Goal: Information Seeking & Learning: Learn about a topic

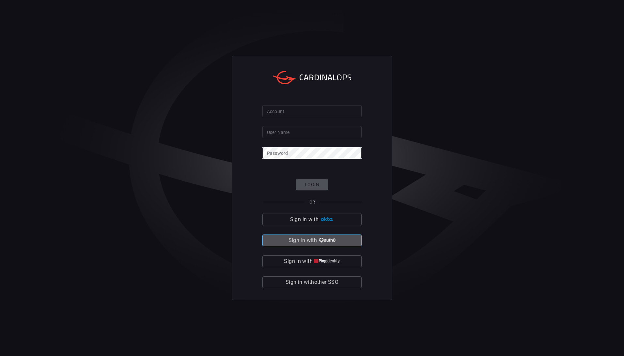
click at [324, 238] on img "button" at bounding box center [326, 240] width 17 height 5
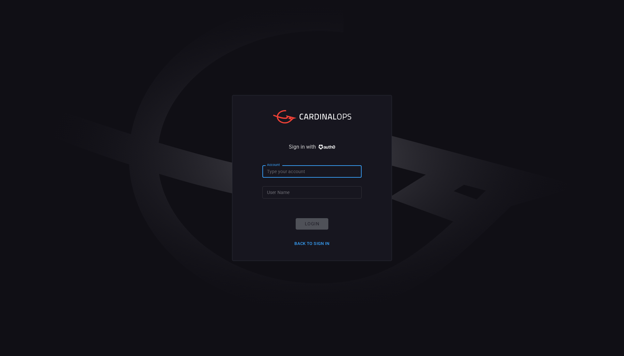
click at [290, 175] on input "Account" at bounding box center [311, 171] width 99 height 12
type input "ropesgray"
click at [289, 191] on input "User Name" at bounding box center [311, 192] width 99 height 12
type input "rachid.gottih"
click at [315, 228] on button "Login" at bounding box center [312, 223] width 33 height 11
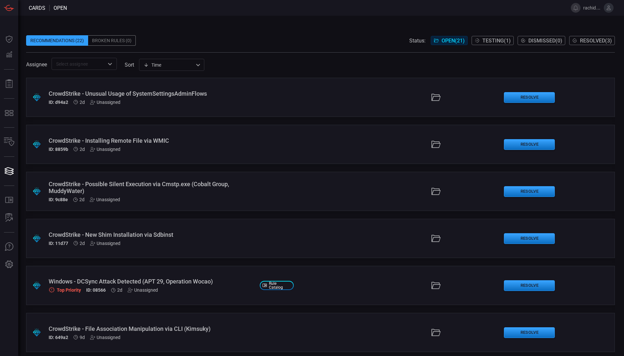
click at [168, 96] on div "CrowdStrike - Unusual Usage of SystemSettingsAdminFlows" at bounding box center [152, 93] width 206 height 7
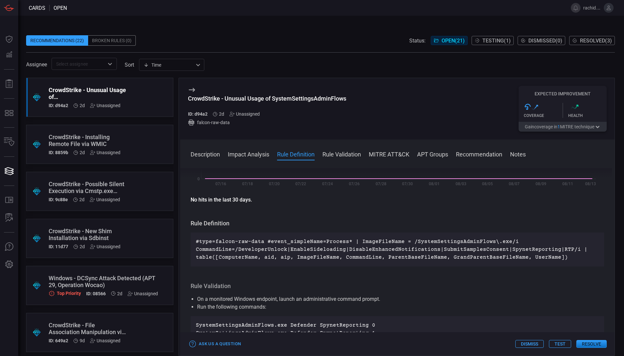
scroll to position [177, 0]
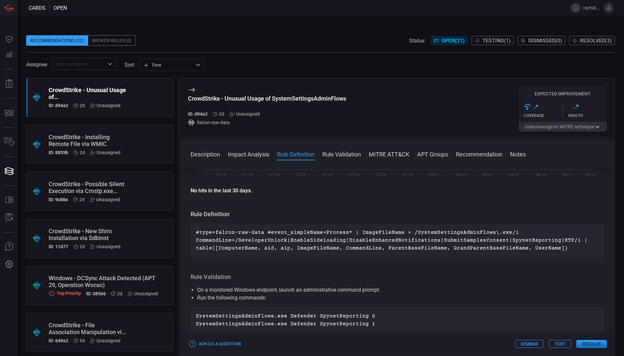
click at [616, 231] on div "Recommendations (22) Broken Rules (0) Status: Open ( 21 ) Testing ( 1 ) Dismiss…" at bounding box center [321, 186] width 606 height 340
click at [351, 154] on button "Rule Validation" at bounding box center [341, 154] width 38 height 8
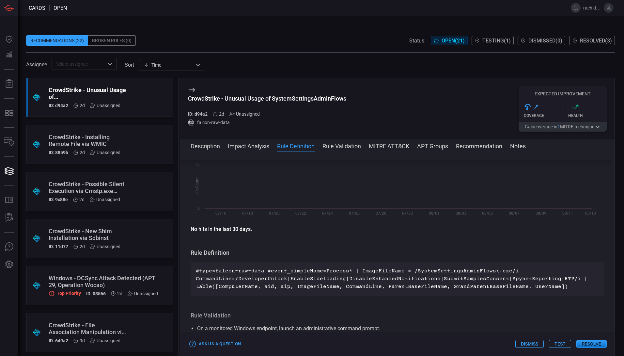
scroll to position [125, 0]
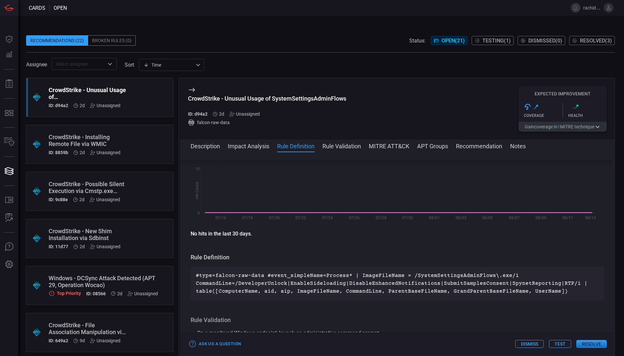
click at [85, 278] on div "Windows - DCSync Attack Detected (APT 29, Operation Wocao)" at bounding box center [103, 281] width 109 height 14
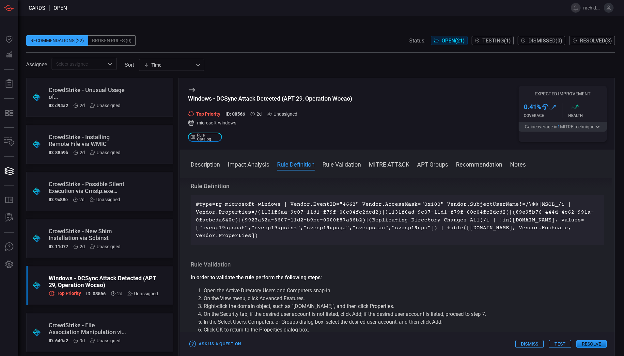
scroll to position [262, 0]
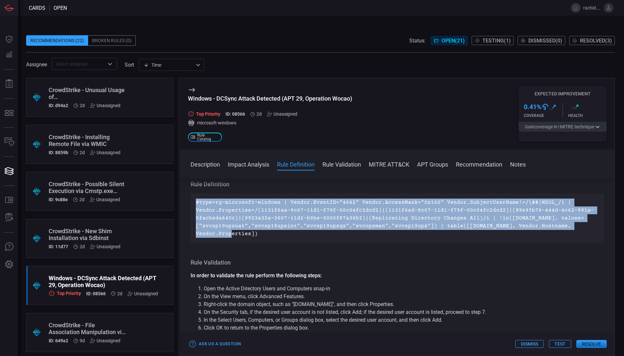
drag, startPoint x: 196, startPoint y: 200, endPoint x: 273, endPoint y: 235, distance: 85.1
click at [273, 235] on p "#type=rg-microsoft-windows | Vendor.EventID="4662" Vendor.AccessMask="0x100" Ve…" at bounding box center [397, 217] width 403 height 39
copy p "#type=rg-microsoft-windows | Vendor.EventID="4662" Vendor.AccessMask="0x100" Ve…"
click at [241, 194] on div "#type=rg-microsoft-windows | Vendor.EventID="4662" Vendor.AccessMask="0x100" Ve…" at bounding box center [397, 218] width 413 height 50
drag, startPoint x: 196, startPoint y: 201, endPoint x: 256, endPoint y: 232, distance: 68.4
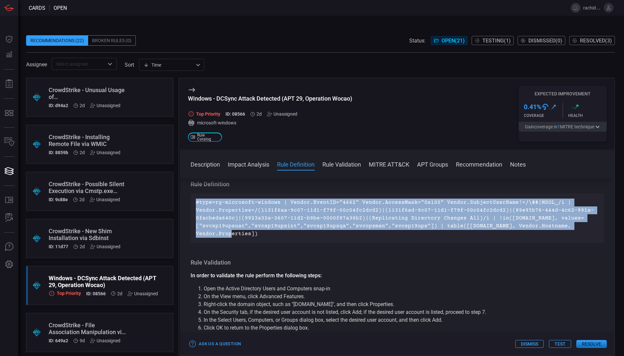
click at [256, 232] on p "#type=rg-microsoft-windows | Vendor.EventID="4662" Vendor.AccessMask="0x100" Ve…" at bounding box center [397, 217] width 403 height 39
copy p "#type=rg-microsoft-windows | Vendor.EventID="4662" Vendor.AccessMask="0x100" Ve…"
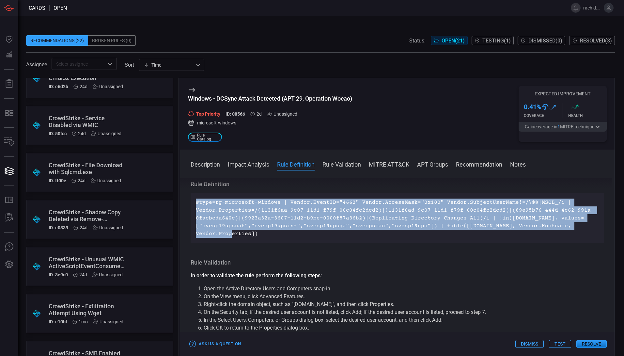
scroll to position [709, 0]
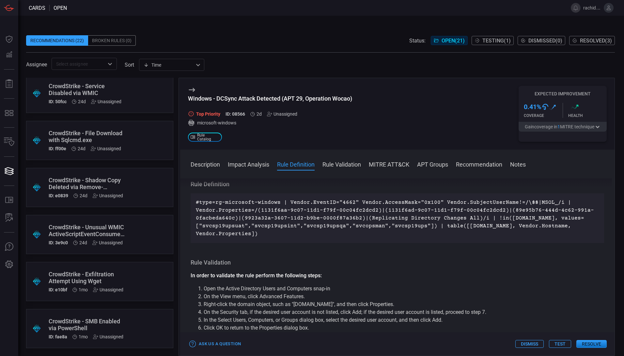
click at [75, 187] on div "CrowdStrike - Shadow Copy Deleted via Remove-CimInstance" at bounding box center [87, 184] width 77 height 14
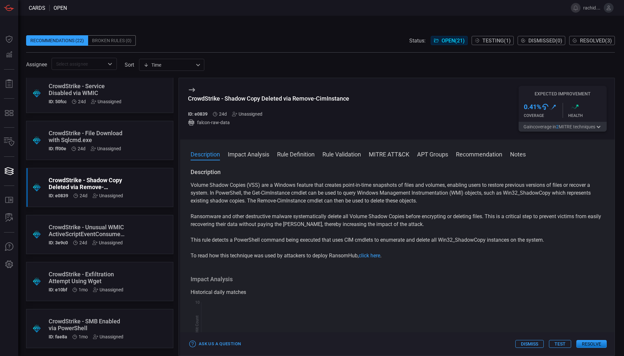
click at [73, 232] on div "CrowdStrike - Unusual WMIC ActiveScriptEventConsumer Created" at bounding box center [87, 230] width 77 height 14
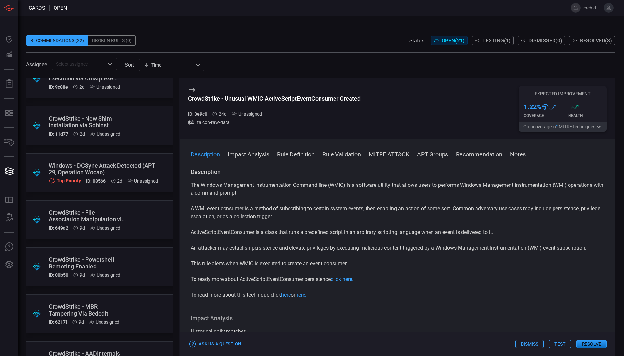
scroll to position [111, 0]
click at [90, 170] on div "Windows - DCSync Attack Detected (APT 29, Operation Wocao)" at bounding box center [103, 170] width 109 height 14
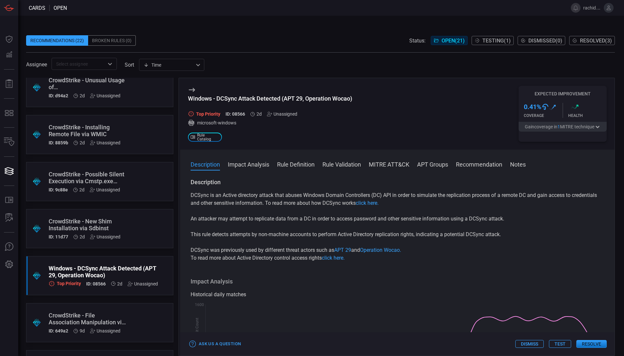
scroll to position [6, 0]
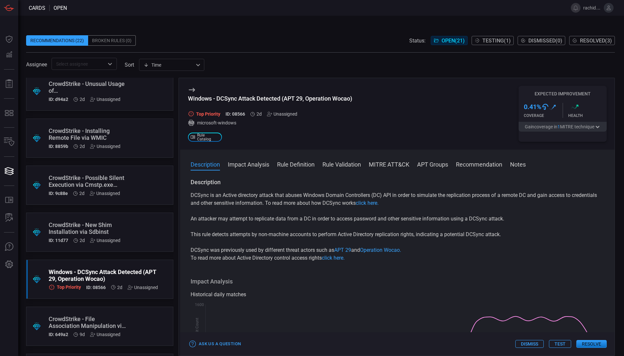
click at [91, 173] on div ".suggested_cards_icon{fill:url(#suggested_cards_icon);} CrowdStrike - Possible …" at bounding box center [99, 184] width 147 height 39
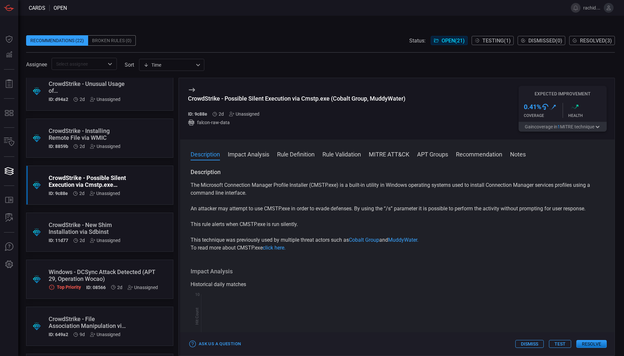
click at [86, 97] on div "ID: d94a2 2d Unassigned" at bounding box center [87, 99] width 77 height 5
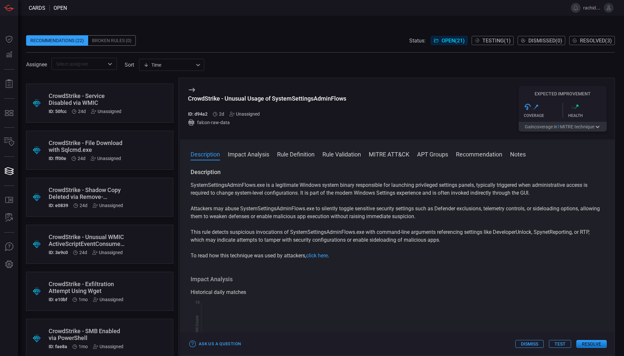
scroll to position [709, 0]
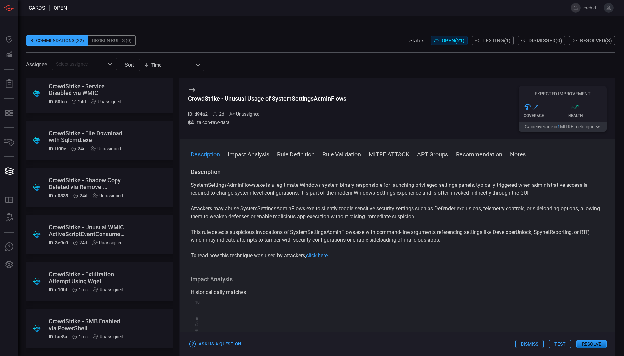
click at [115, 287] on div "Unassigned" at bounding box center [108, 289] width 30 height 5
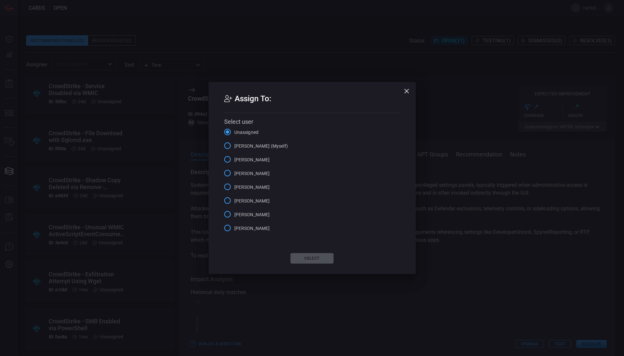
click at [115, 287] on div "Assign To: Select user Unassigned [PERSON_NAME] (Myself) [PERSON_NAME] [PERSON_…" at bounding box center [312, 178] width 624 height 356
click at [404, 91] on icon "button" at bounding box center [407, 91] width 8 height 8
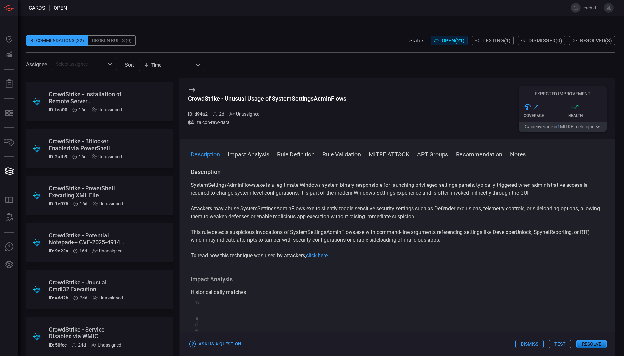
scroll to position [0, 0]
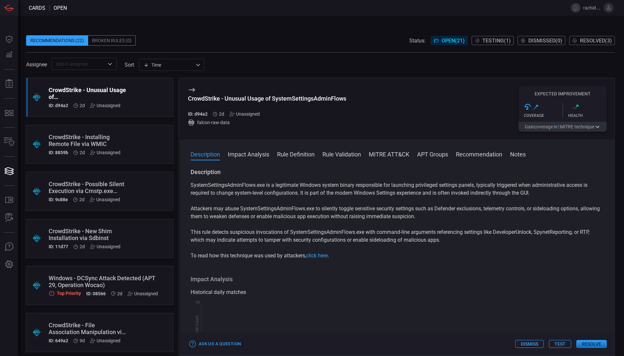
click at [87, 102] on div "CrowdStrike - Unusual Usage of SystemSettingsAdminFlows ID: d94a2 2d Unassigned" at bounding box center [87, 97] width 77 height 22
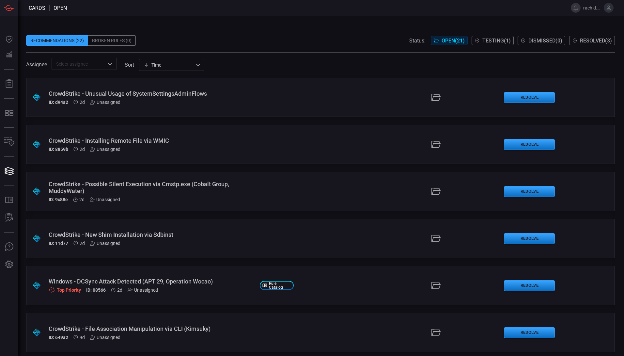
click at [124, 98] on div "CrowdStrike - Unusual Usage of SystemSettingsAdminFlows ID: d94a2 2d Unassigned" at bounding box center [152, 97] width 206 height 15
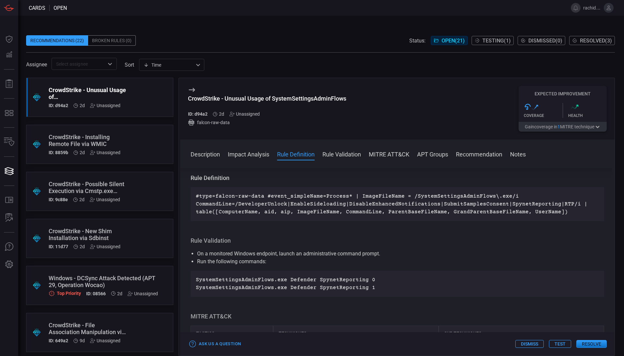
scroll to position [211, 0]
click at [106, 186] on div "CrowdStrike - Possible Silent Execution via Cmstp.exe (Cobalt Group, MuddyWater)" at bounding box center [87, 187] width 77 height 14
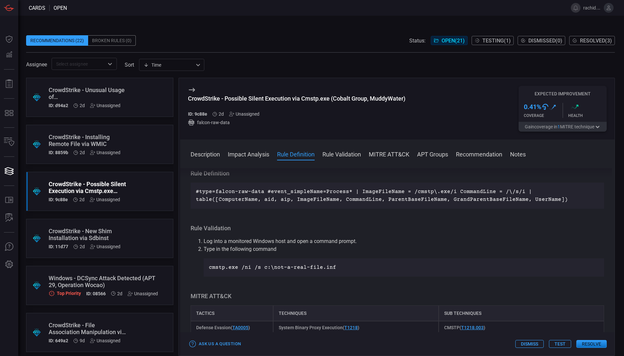
scroll to position [212, 0]
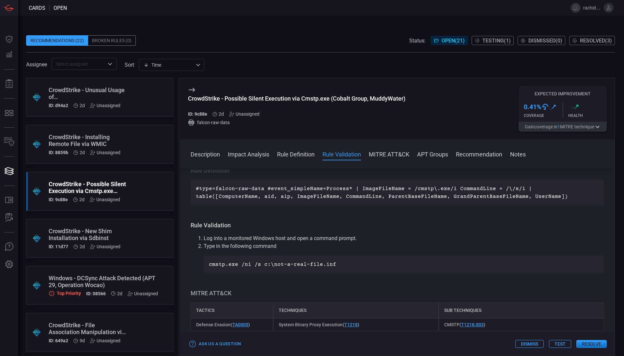
click at [101, 235] on div "CrowdStrike - New Shim Installation via Sdbinst" at bounding box center [87, 234] width 77 height 14
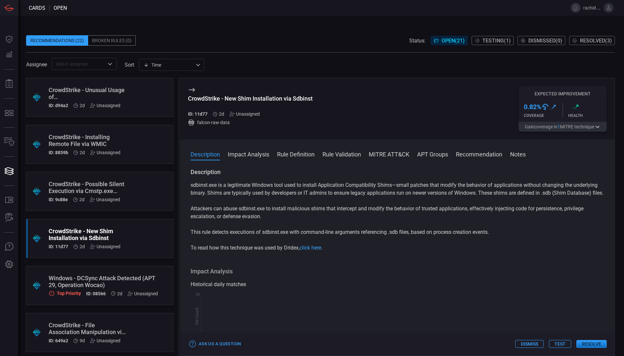
click at [70, 187] on div "CrowdStrike - Possible Silent Execution via Cmstp.exe (Cobalt Group, MuddyWater)" at bounding box center [87, 187] width 77 height 14
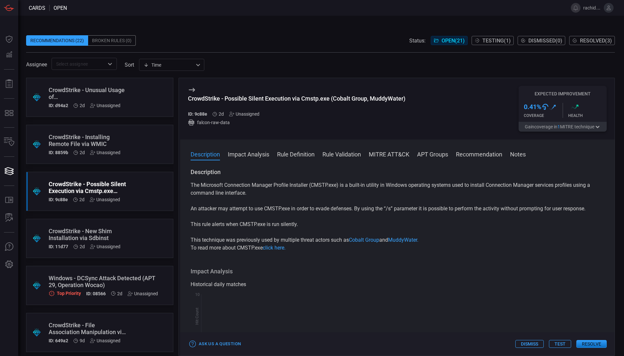
click at [98, 149] on div "CrowdStrike - Installing Remote File via WMIC ID: 8859b 2d Unassigned" at bounding box center [87, 144] width 77 height 22
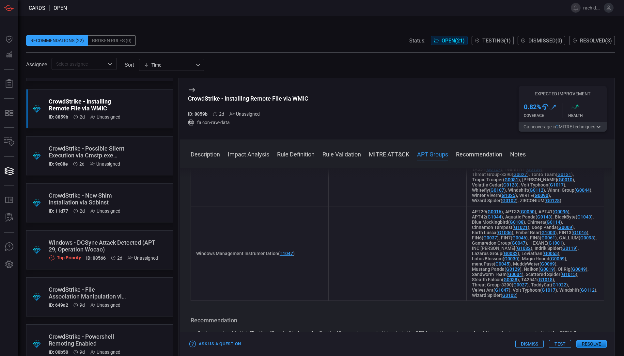
scroll to position [38, 0]
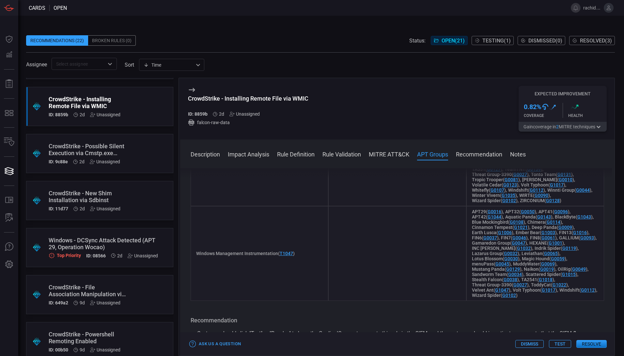
click at [66, 288] on div "CrowdStrike - File Association Manipulation via CLI (Kimsuky)" at bounding box center [87, 291] width 77 height 14
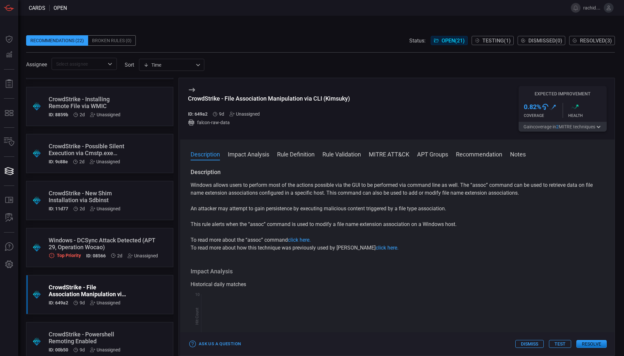
click at [74, 340] on div "CrowdStrike - Powershell Remoting Enabled" at bounding box center [87, 338] width 77 height 14
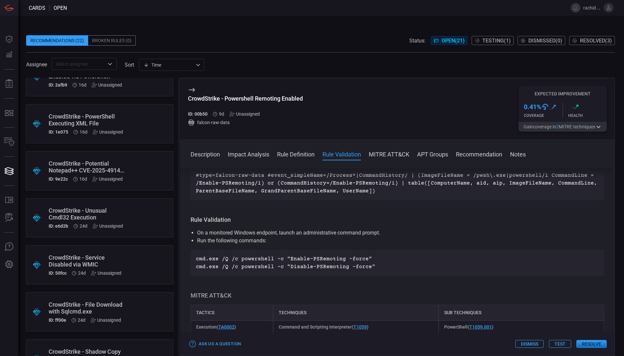
scroll to position [540, 0]
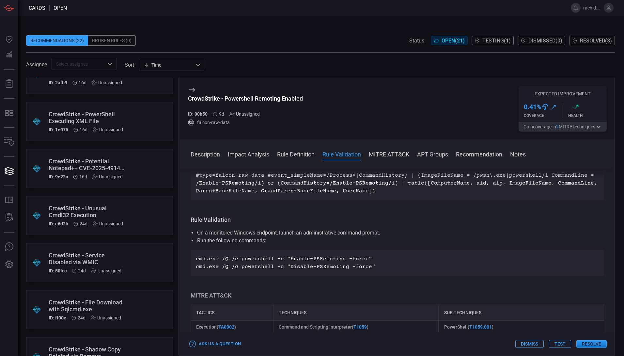
click at [93, 307] on div "CrowdStrike - File Download with Sqlcmd.exe" at bounding box center [87, 306] width 77 height 14
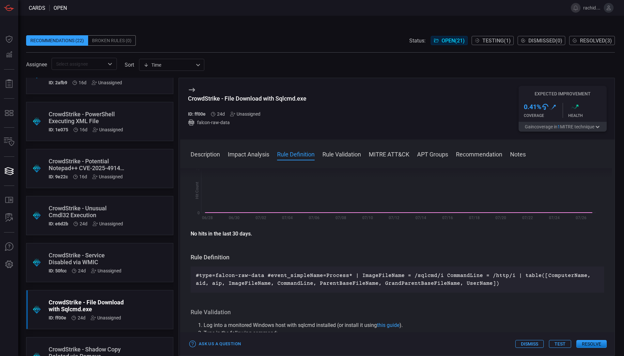
scroll to position [173, 0]
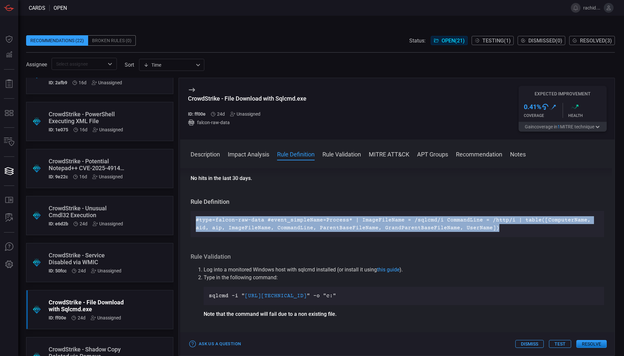
drag, startPoint x: 195, startPoint y: 220, endPoint x: 481, endPoint y: 232, distance: 286.1
click at [481, 232] on div "#type=falcon-raw-data #event_simpleName=Process* | ImageFileName = /sqlcmd/i Co…" at bounding box center [397, 224] width 413 height 26
copy p "#type=falcon-raw-data #event_simpleName=Process* | ImageFileName = /sqlcmd/i Co…"
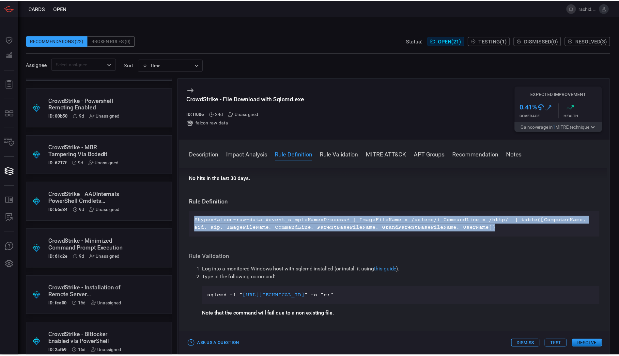
scroll to position [274, 0]
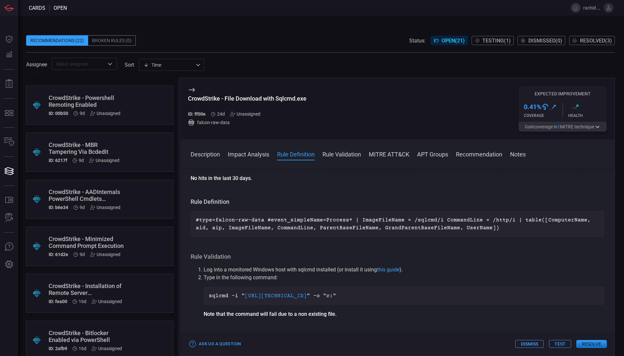
click at [93, 196] on div "CrowdStrike - AADInternals PowerShell Cmdlets Execution" at bounding box center [87, 195] width 77 height 14
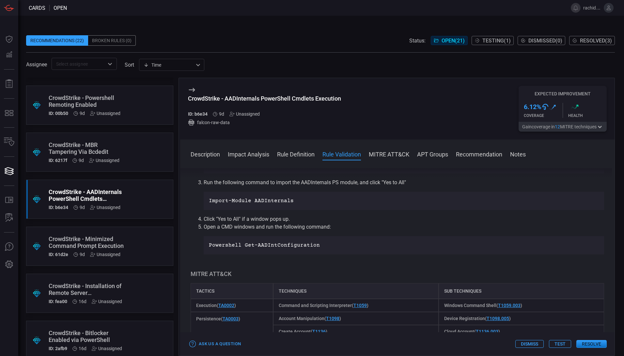
scroll to position [325, 0]
